Goal: Task Accomplishment & Management: Complete application form

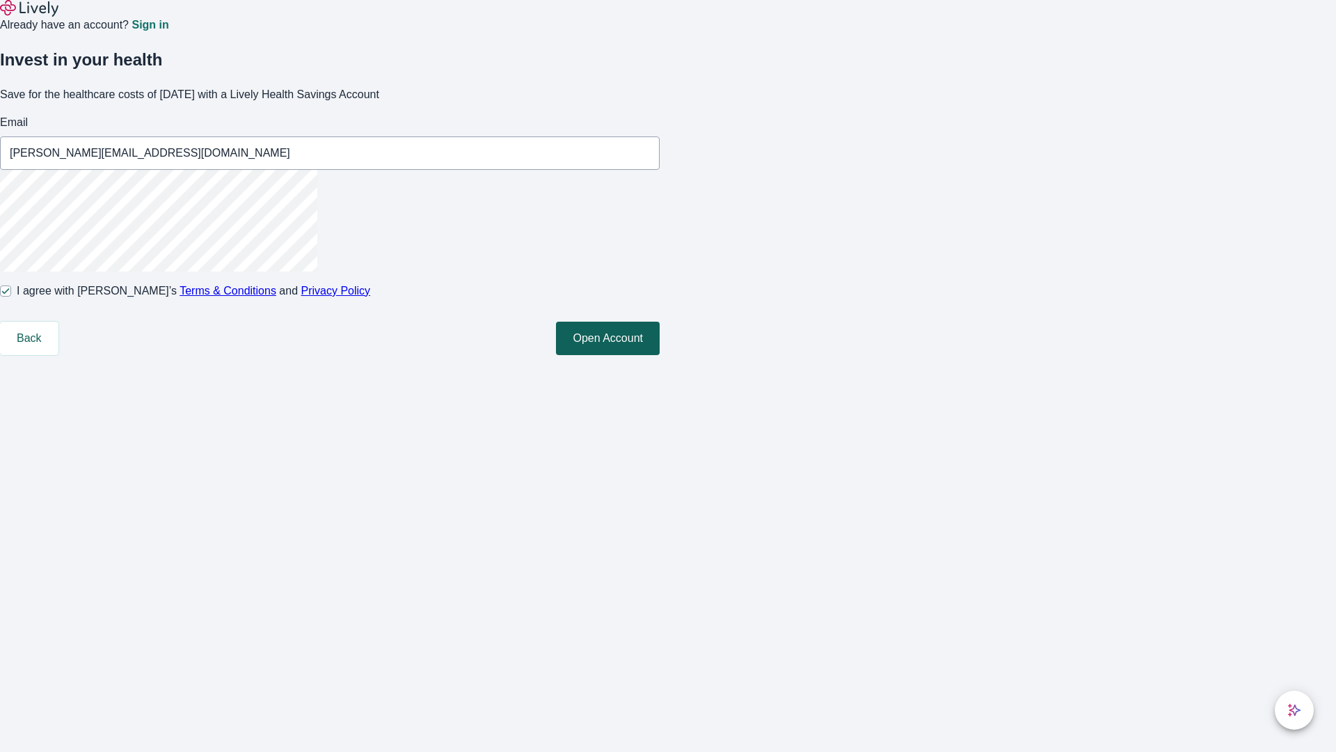
click at [660, 355] on button "Open Account" at bounding box center [608, 338] width 104 height 33
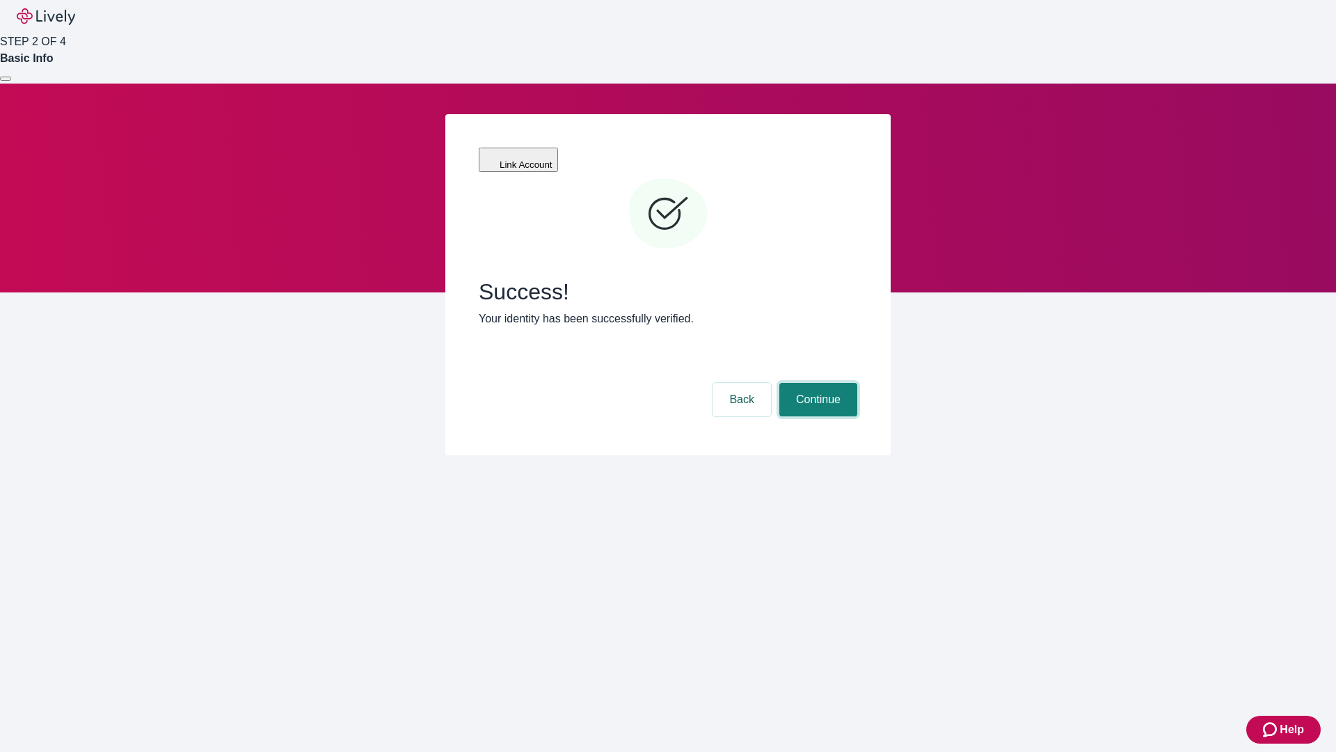
click at [816, 383] on button "Continue" at bounding box center [819, 399] width 78 height 33
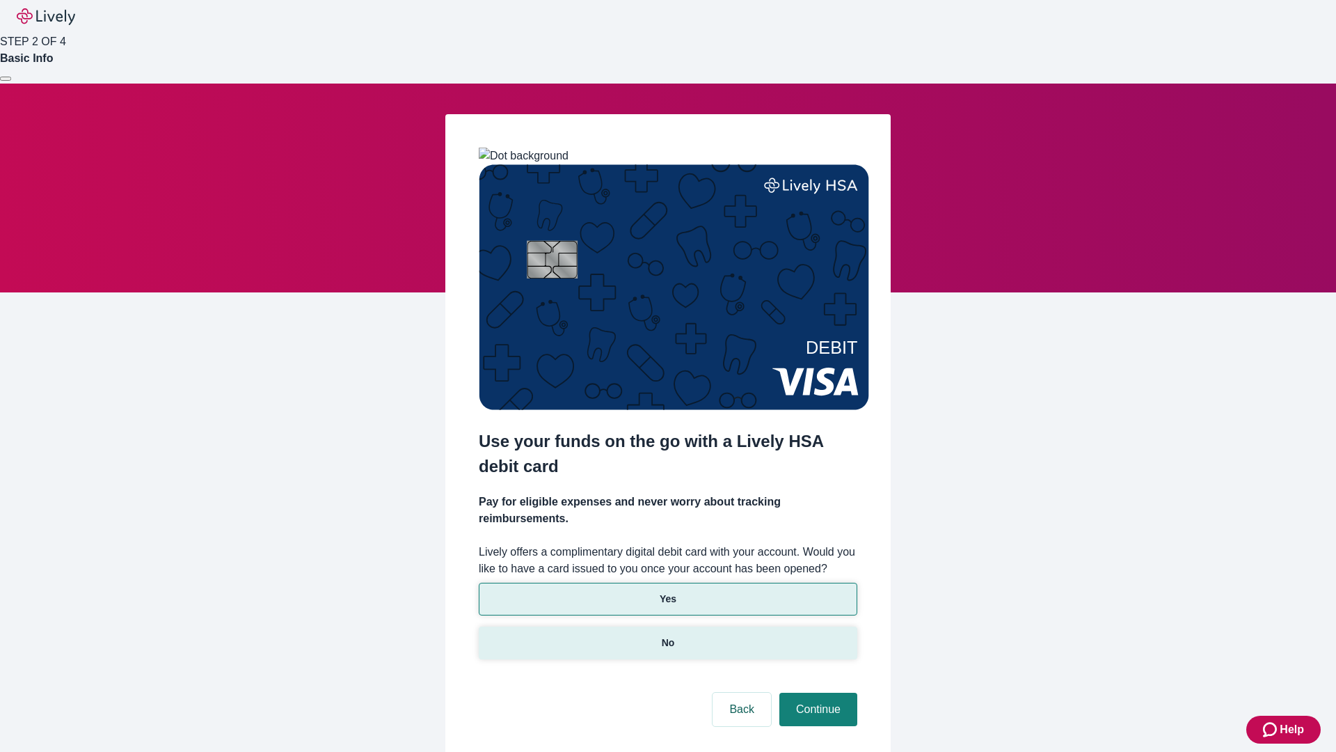
click at [667, 635] on p "No" at bounding box center [668, 642] width 13 height 15
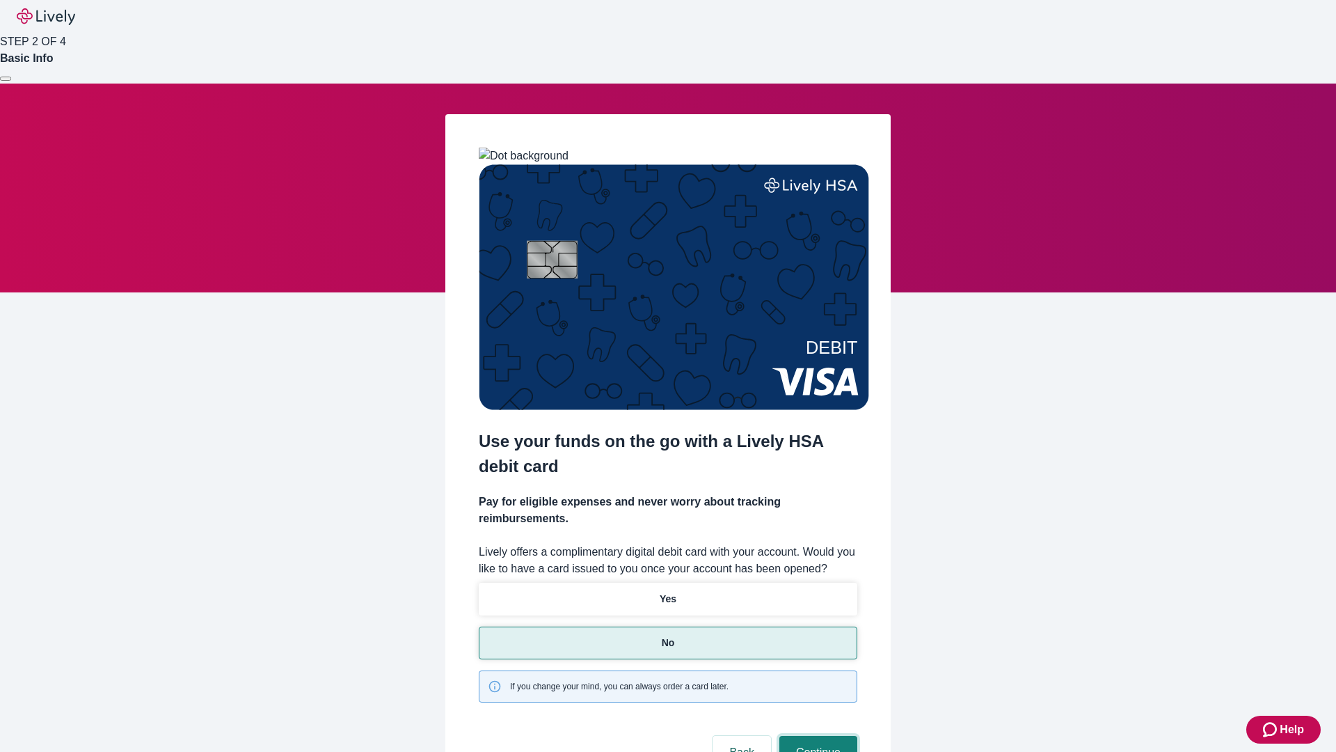
click at [816, 736] on button "Continue" at bounding box center [819, 752] width 78 height 33
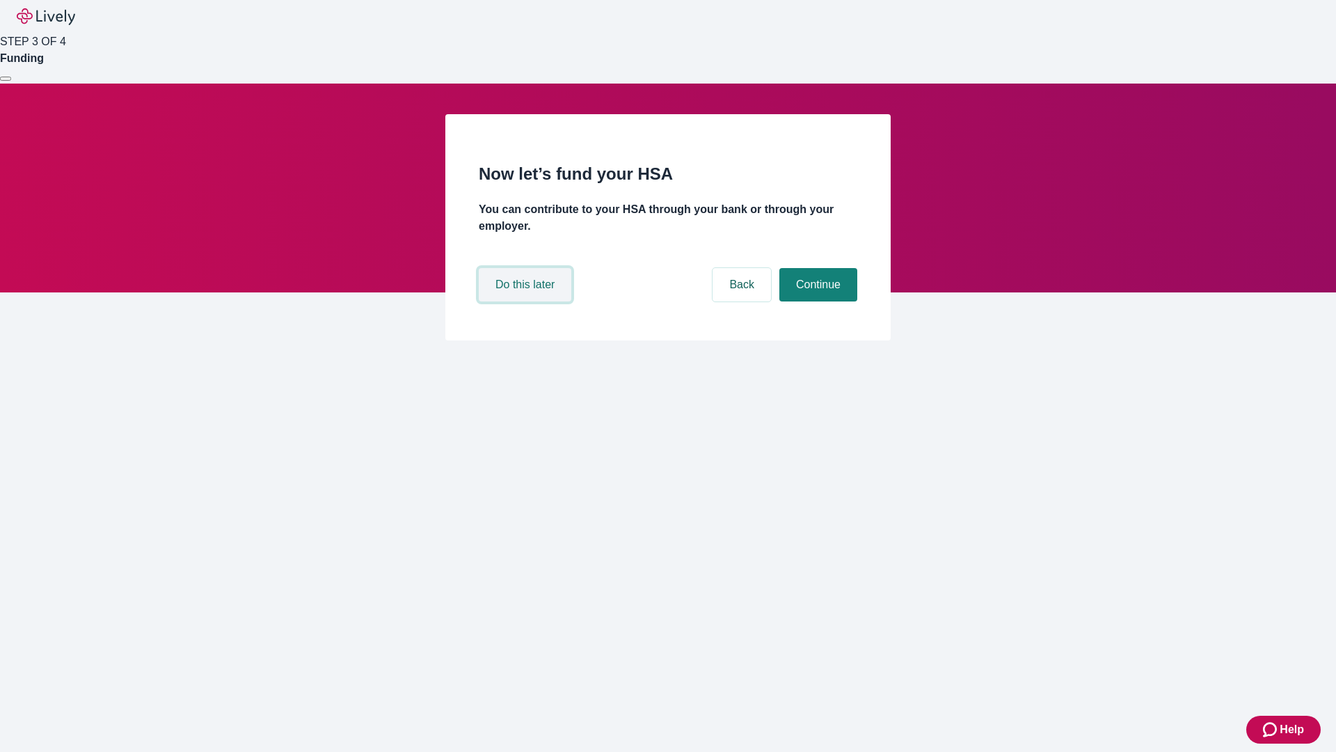
click at [527, 301] on button "Do this later" at bounding box center [525, 284] width 93 height 33
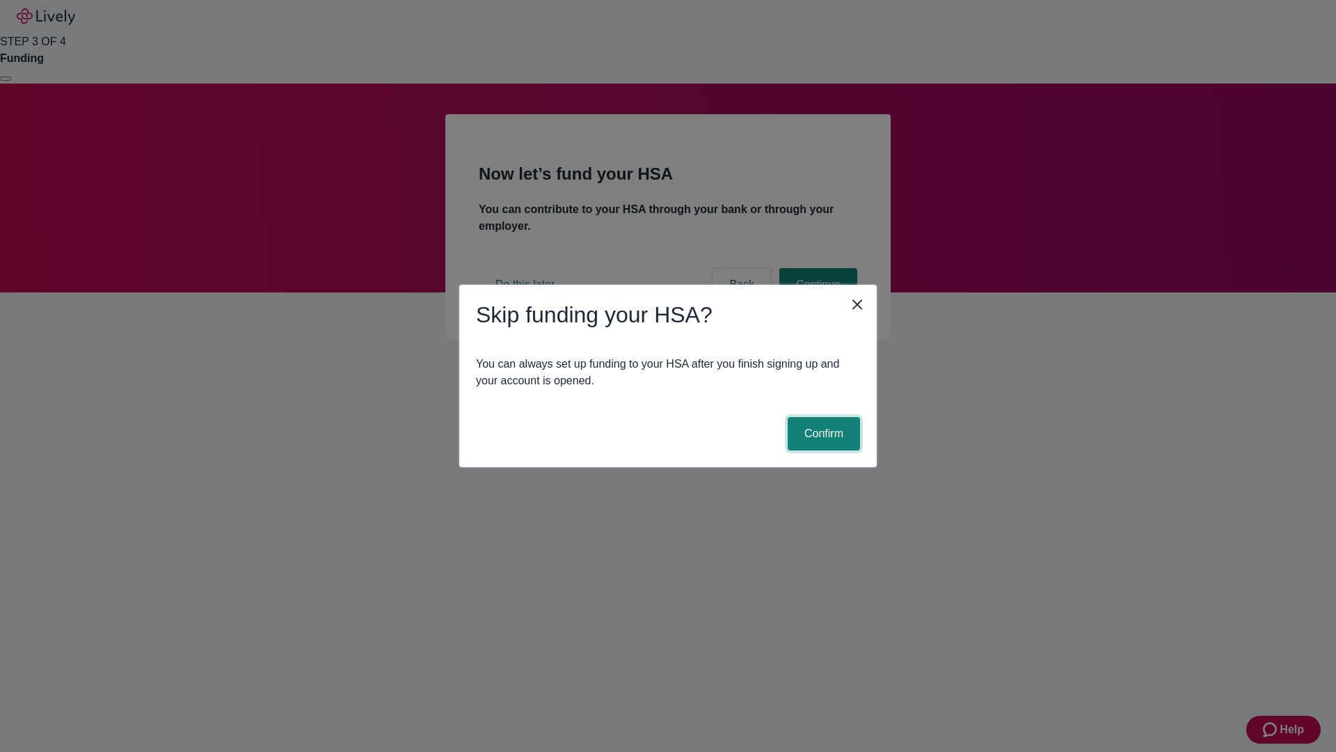
click at [822, 434] on button "Confirm" at bounding box center [824, 433] width 72 height 33
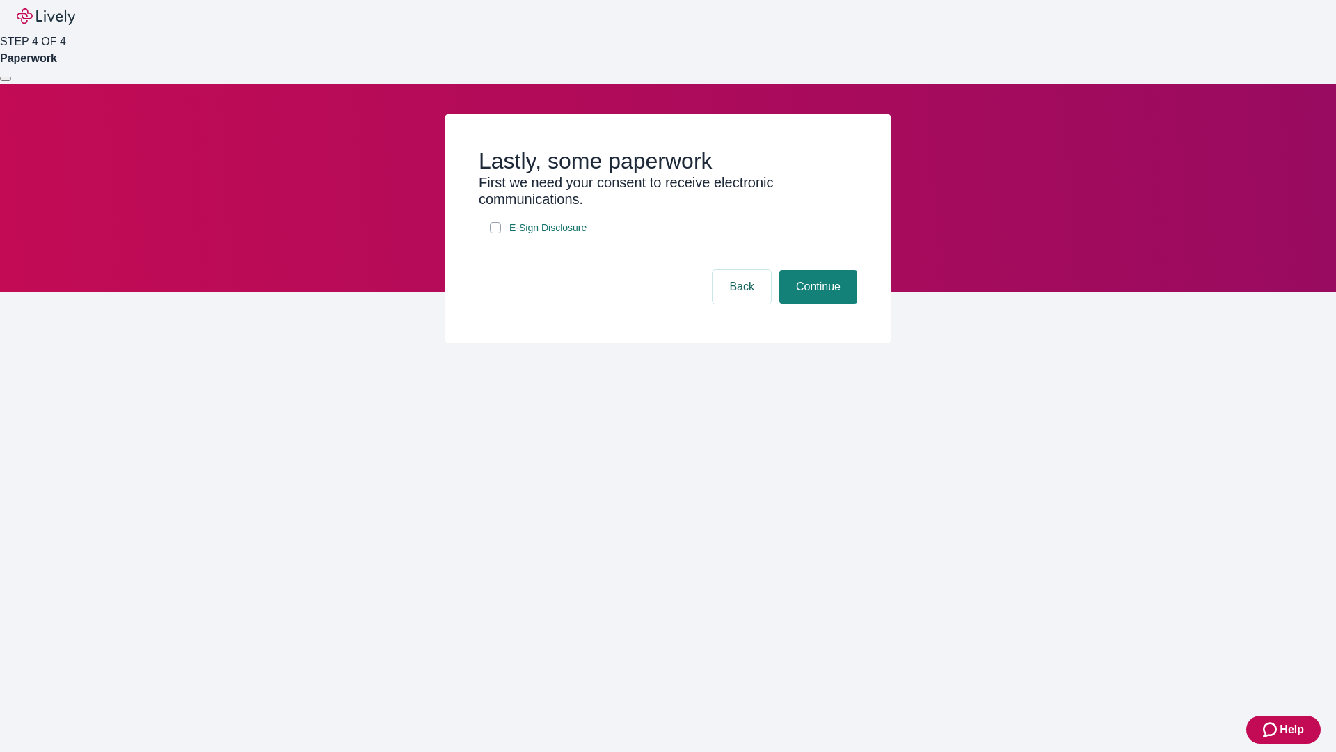
click at [496, 233] on input "E-Sign Disclosure" at bounding box center [495, 227] width 11 height 11
checkbox input "true"
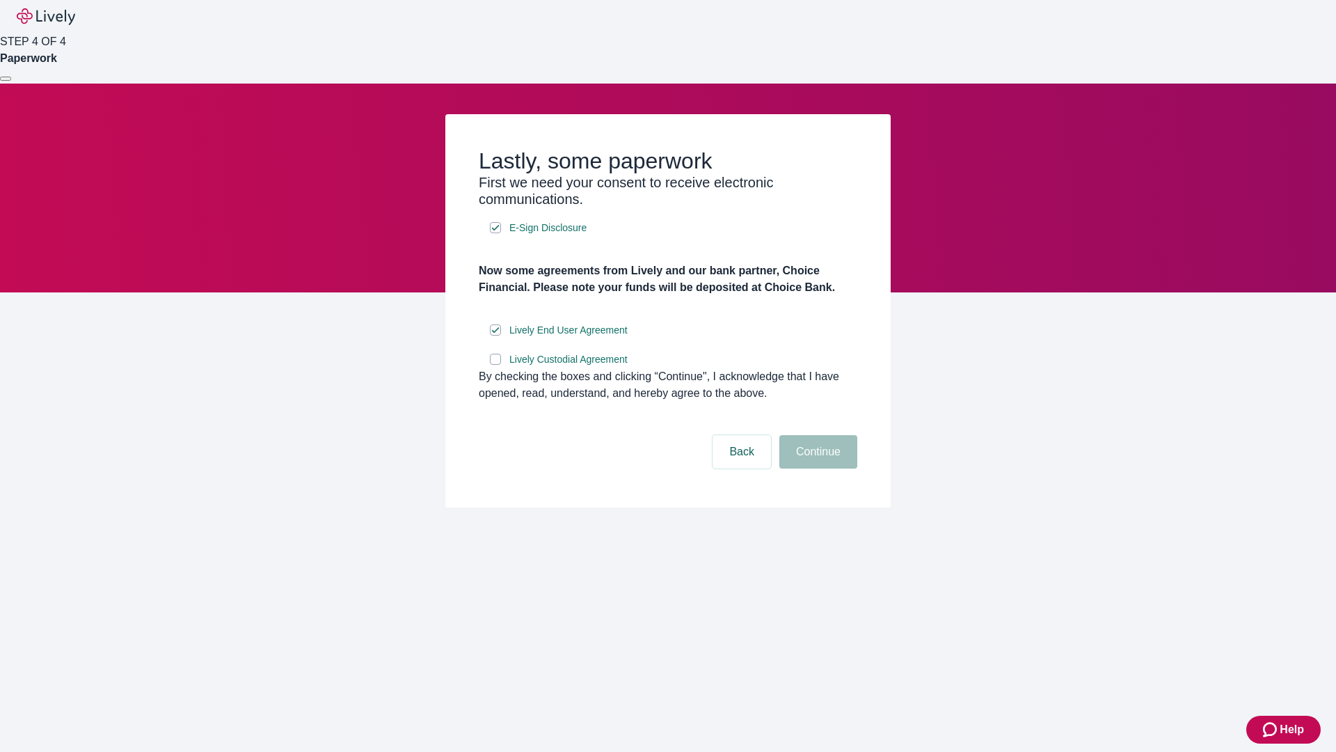
click at [496, 365] on input "Lively Custodial Agreement" at bounding box center [495, 359] width 11 height 11
checkbox input "true"
click at [816, 468] on button "Continue" at bounding box center [819, 451] width 78 height 33
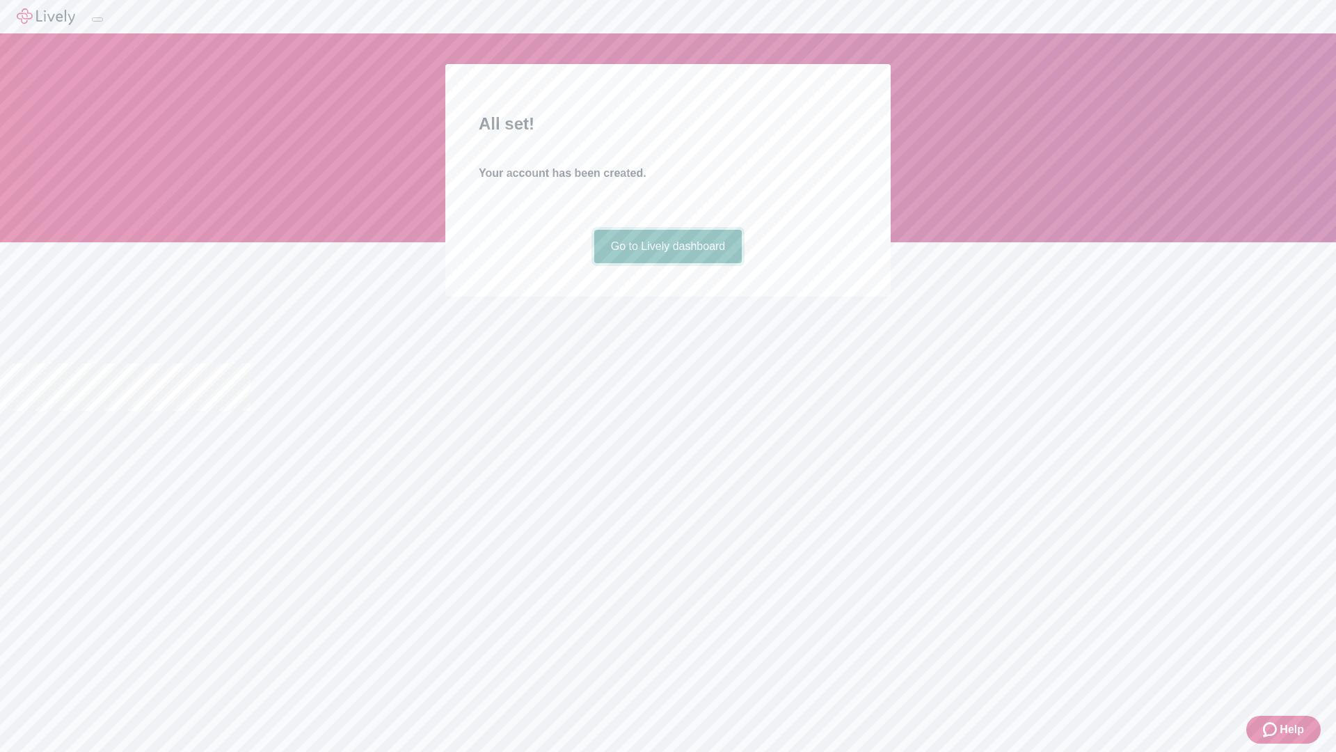
click at [667, 263] on link "Go to Lively dashboard" at bounding box center [668, 246] width 148 height 33
